Goal: Task Accomplishment & Management: Use online tool/utility

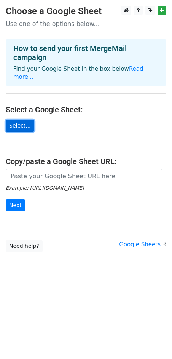
click at [16, 120] on link "Select..." at bounding box center [20, 126] width 29 height 12
click at [17, 121] on link "Select..." at bounding box center [20, 126] width 29 height 12
click at [27, 120] on link "Select..." at bounding box center [20, 126] width 29 height 12
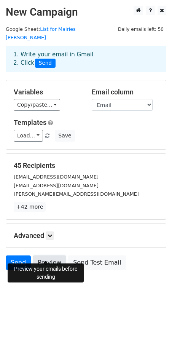
click at [48, 256] on link "Preview" at bounding box center [50, 263] width 34 height 14
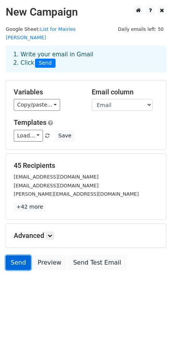
click at [11, 256] on link "Send" at bounding box center [18, 263] width 25 height 14
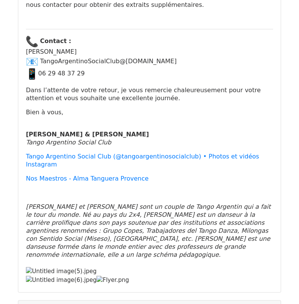
scroll to position [1789, 0]
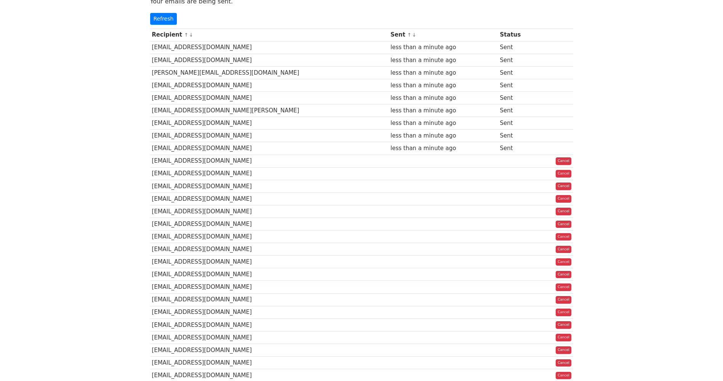
scroll to position [84, 0]
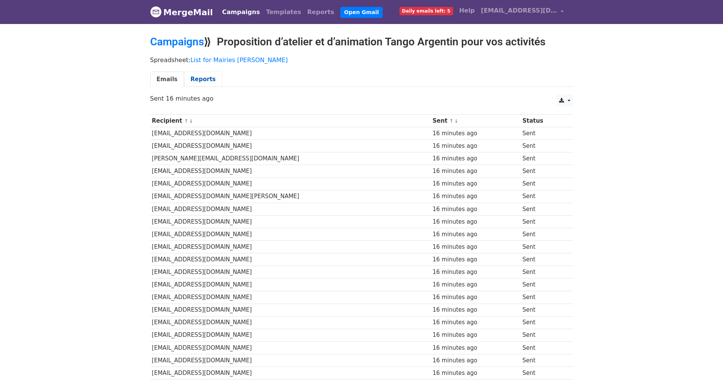
click at [200, 85] on link "Reports" at bounding box center [203, 80] width 38 height 16
